Goal: Check status

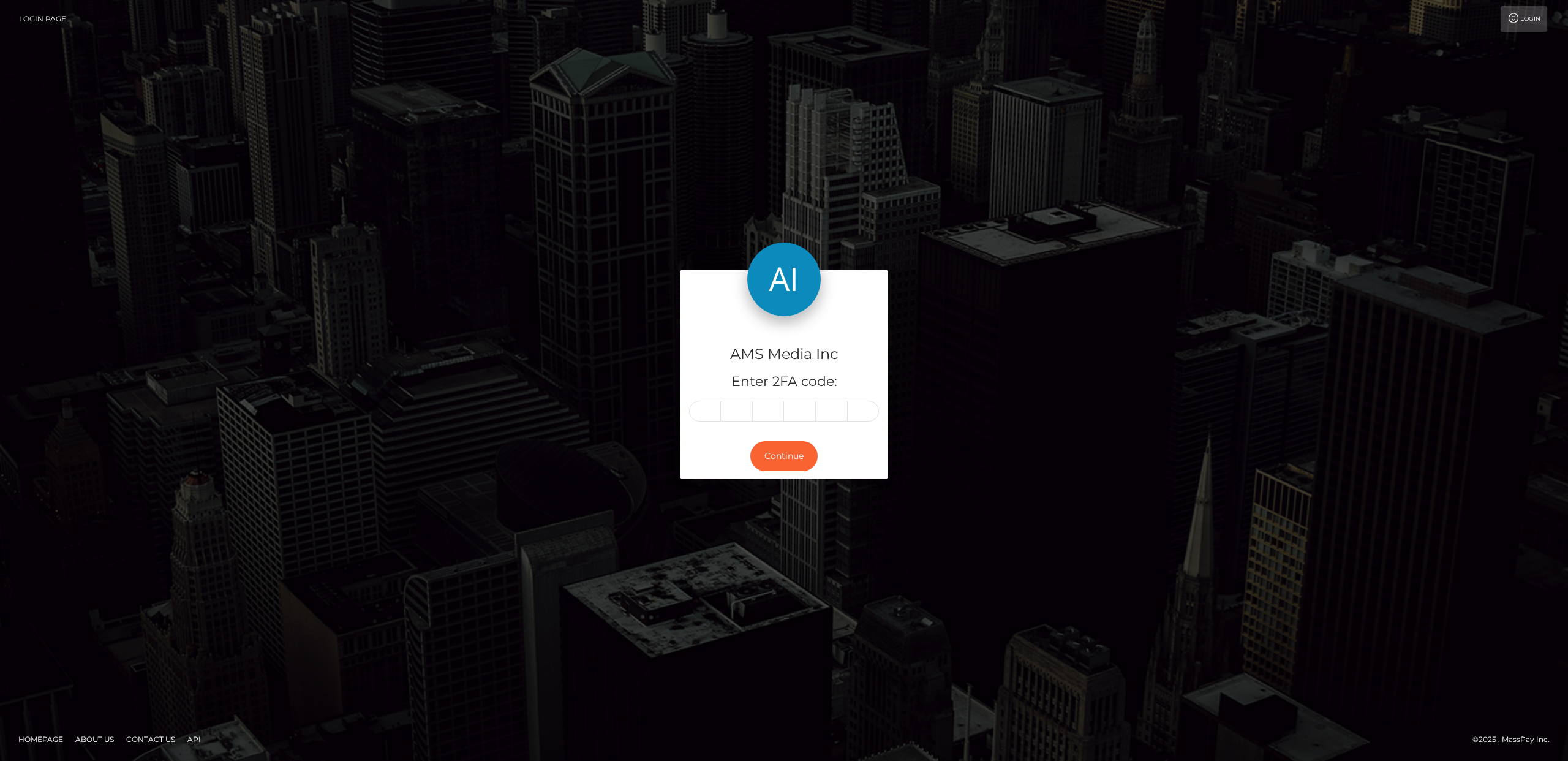
type input "344310"
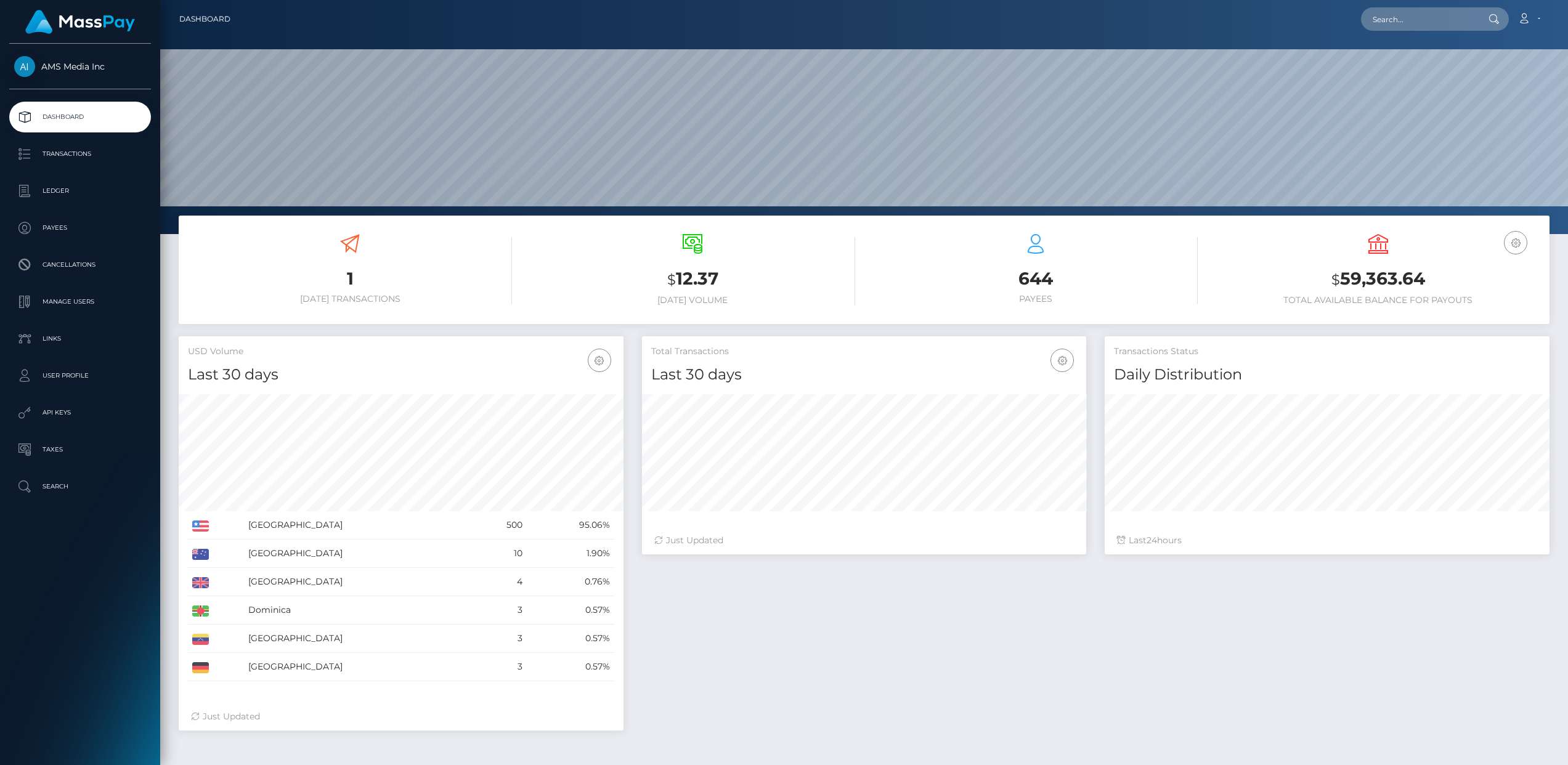
scroll to position [218, 445]
